Goal: Task Accomplishment & Management: Manage account settings

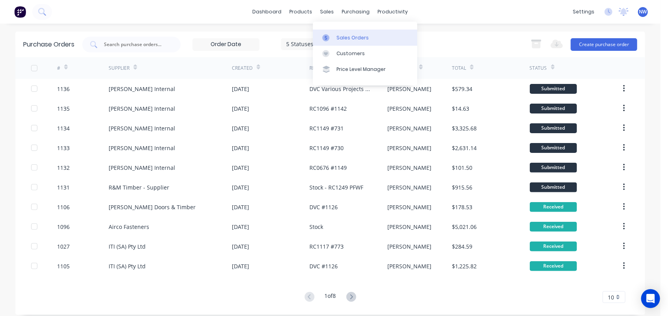
click at [340, 39] on div "Sales Orders" at bounding box center [352, 37] width 32 height 7
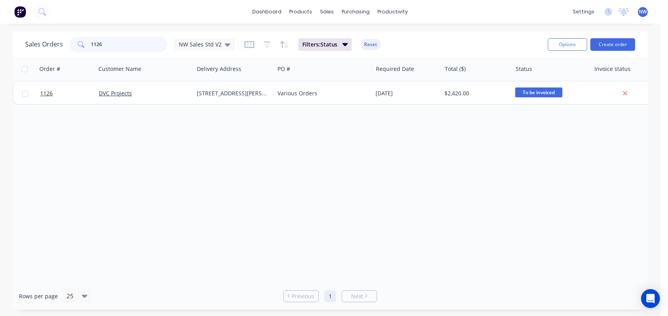
click at [124, 42] on input "1126" at bounding box center [129, 45] width 77 height 16
type input "1"
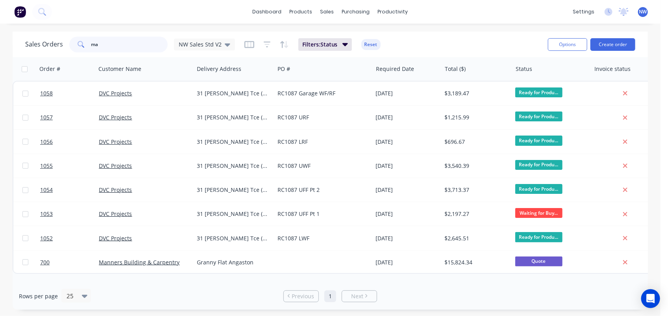
type input "m"
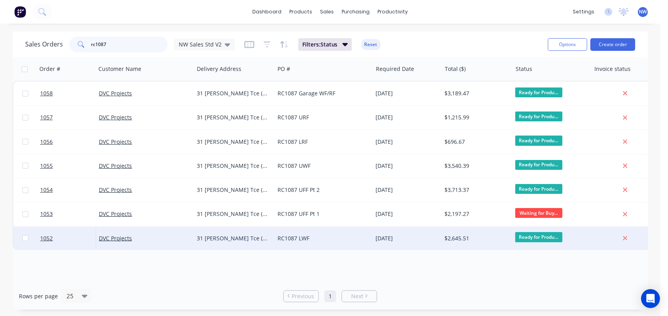
type input "rc1087"
click at [215, 241] on div "31 [PERSON_NAME] Tce ([GEOGRAPHIC_DATA]" at bounding box center [234, 238] width 81 height 24
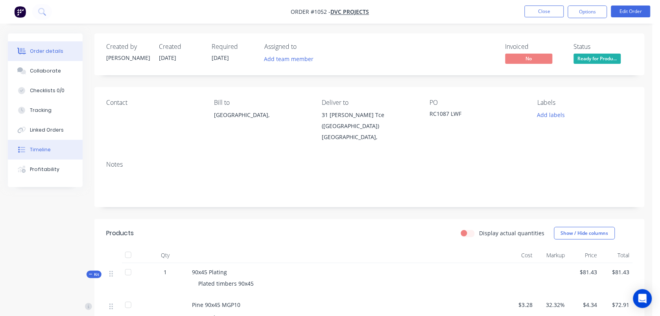
click at [50, 149] on button "Timeline" at bounding box center [45, 150] width 75 height 20
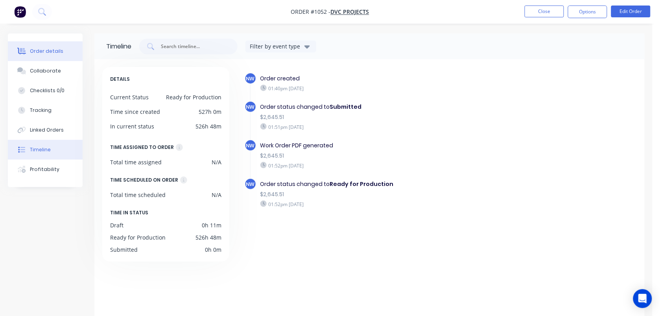
click at [37, 50] on div "Order details" at bounding box center [46, 51] width 33 height 7
click at [42, 50] on div "Order details" at bounding box center [46, 51] width 33 height 7
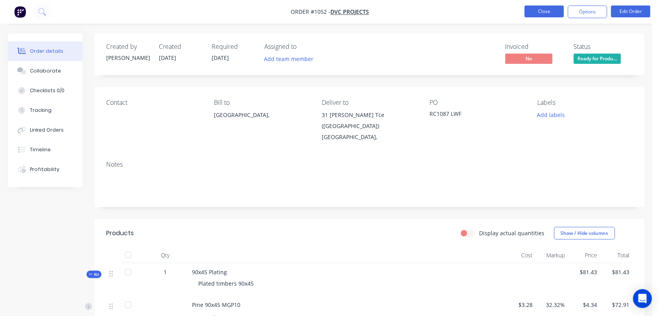
click at [537, 9] on button "Close" at bounding box center [544, 12] width 39 height 12
